Goal: Navigation & Orientation: Find specific page/section

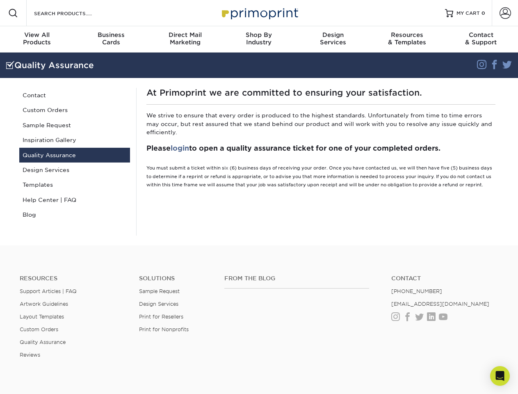
click at [259, 197] on div "At Primoprint we are committed to ensuring your satisfaction. We strive to ensu…" at bounding box center [320, 162] width 369 height 148
click at [13, 13] on span at bounding box center [13, 13] width 10 height 10
click at [505, 13] on span at bounding box center [505, 12] width 11 height 11
click at [37, 39] on div "View All Products" at bounding box center [37, 38] width 74 height 15
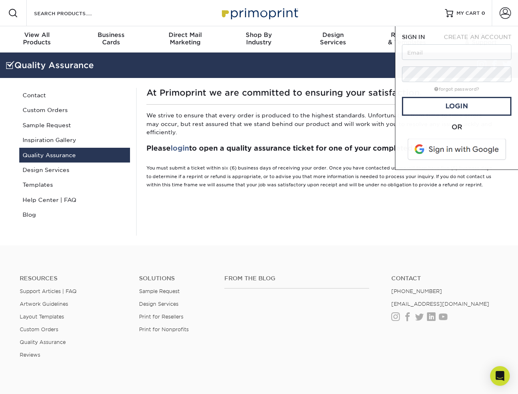
click at [111, 39] on div "Business Cards" at bounding box center [111, 38] width 74 height 15
click at [185, 39] on div "Direct Mail Marketing" at bounding box center [185, 38] width 74 height 15
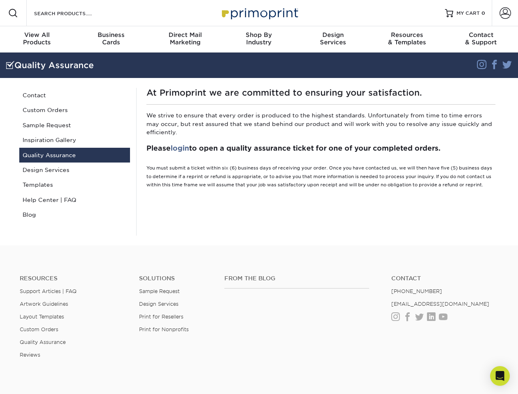
click at [259, 39] on div "Shop By Industry" at bounding box center [259, 38] width 74 height 15
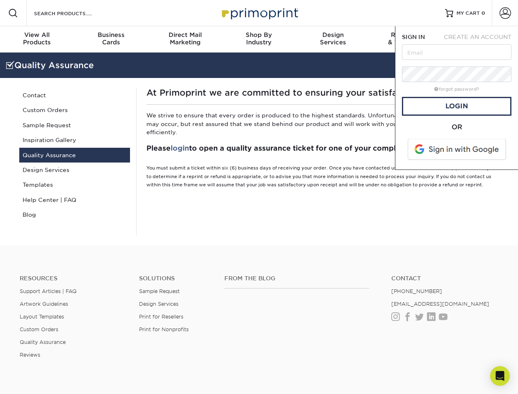
click at [333, 39] on div "Design Services" at bounding box center [333, 38] width 74 height 15
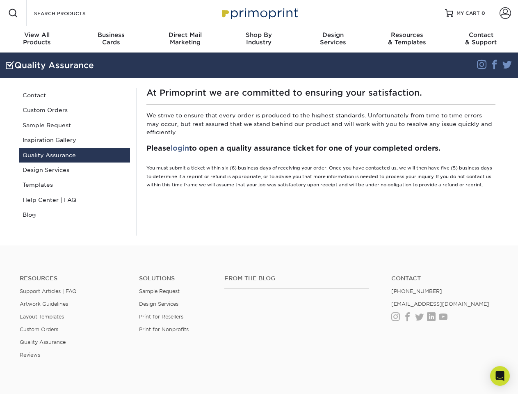
click at [407, 39] on span "SIGN IN" at bounding box center [413, 37] width 23 height 7
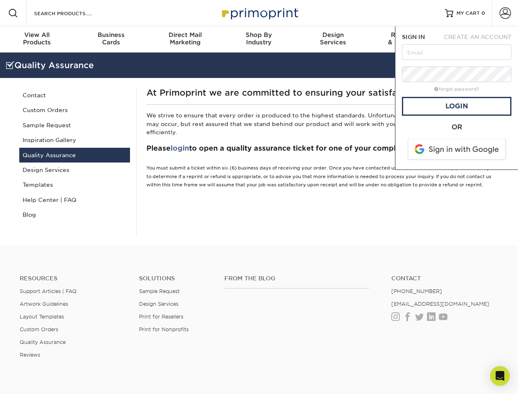
click at [482, 39] on div "Contact & Support" at bounding box center [482, 38] width 74 height 15
